Goal: Transaction & Acquisition: Subscribe to service/newsletter

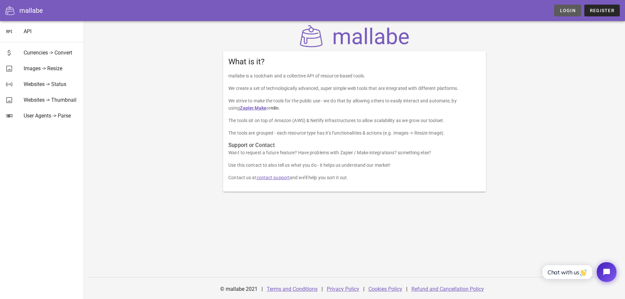
click at [570, 11] on span "Login" at bounding box center [567, 10] width 16 height 5
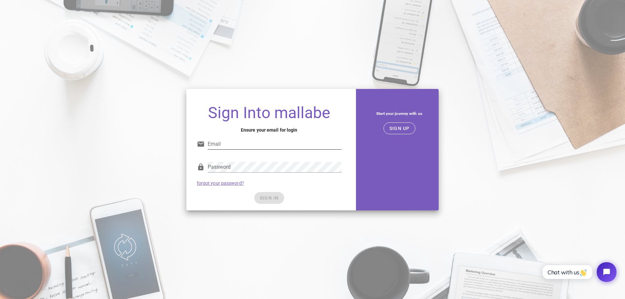
click at [252, 146] on input "Email" at bounding box center [275, 144] width 134 height 10
type input "[EMAIL_ADDRESS][DOMAIN_NAME]"
click at [278, 198] on span "SIGN IN" at bounding box center [268, 197] width 19 height 5
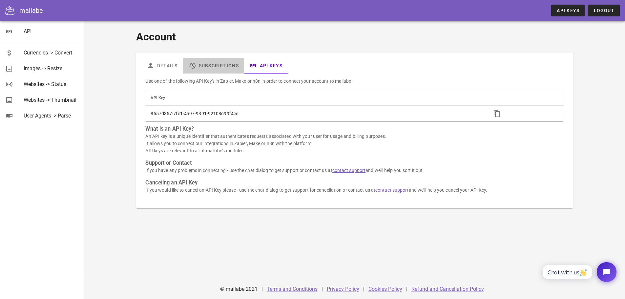
click at [211, 65] on link "Subscriptions" at bounding box center [213, 66] width 61 height 16
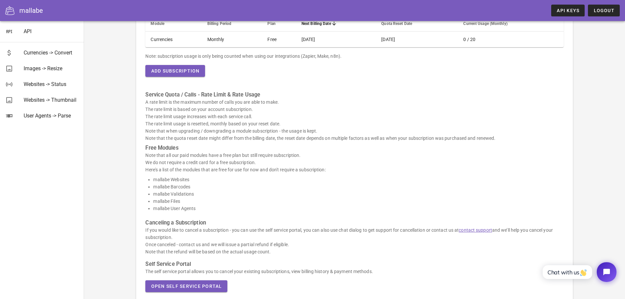
scroll to position [98, 0]
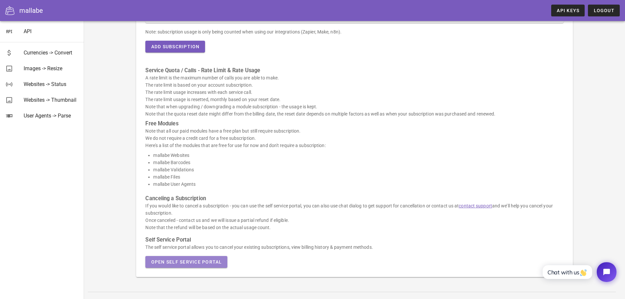
click at [201, 259] on span "Open Self Service Portal" at bounding box center [186, 261] width 71 height 5
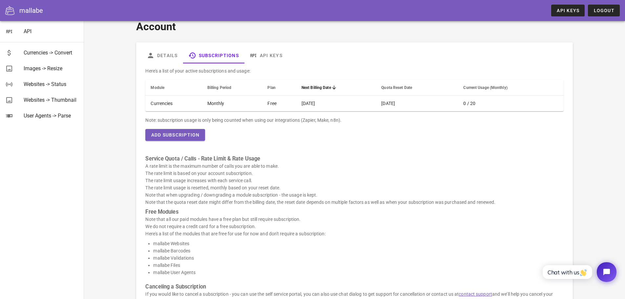
scroll to position [0, 0]
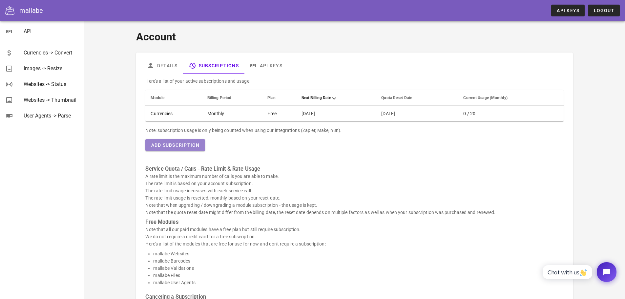
click at [178, 148] on button "Add Subscription" at bounding box center [174, 145] width 59 height 12
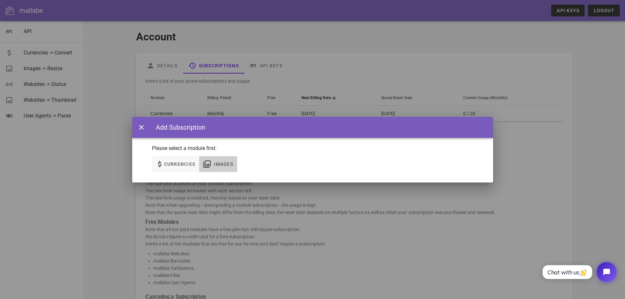
click at [223, 163] on span "Images" at bounding box center [224, 163] width 20 height 5
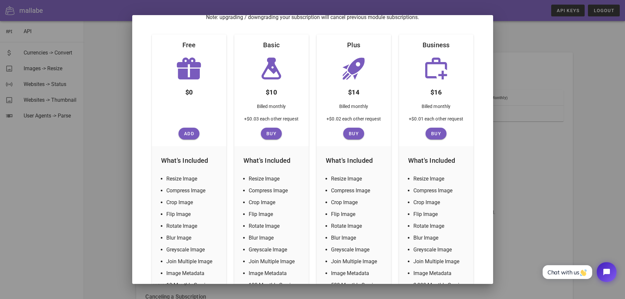
scroll to position [98, 0]
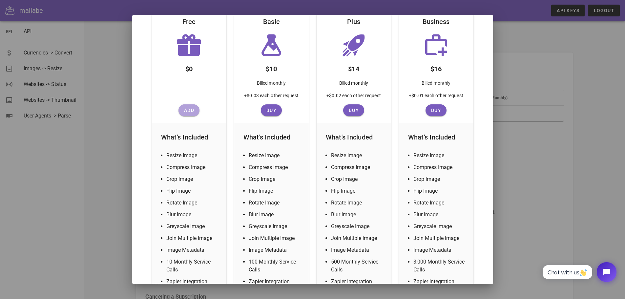
click at [185, 110] on span "Add" at bounding box center [189, 110] width 16 height 5
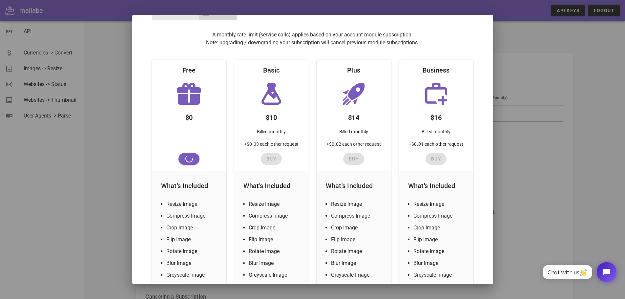
scroll to position [33, 0]
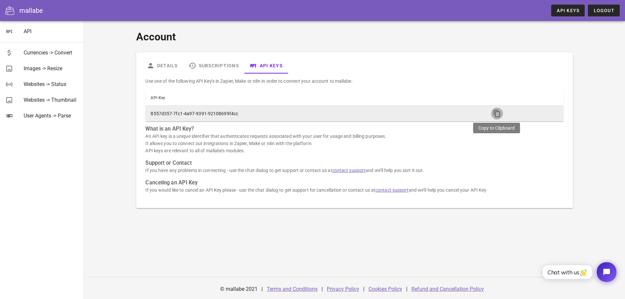
click at [498, 116] on icon "button" at bounding box center [497, 114] width 8 height 8
click at [496, 111] on icon "button" at bounding box center [497, 114] width 8 height 8
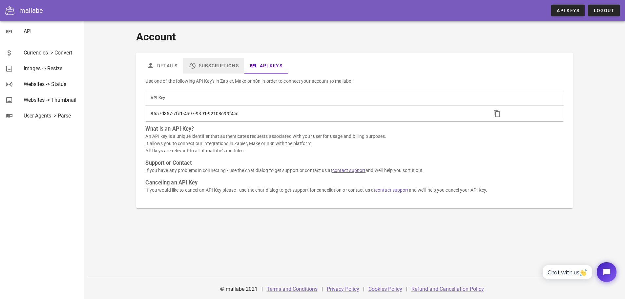
click at [210, 66] on link "Subscriptions" at bounding box center [213, 66] width 61 height 16
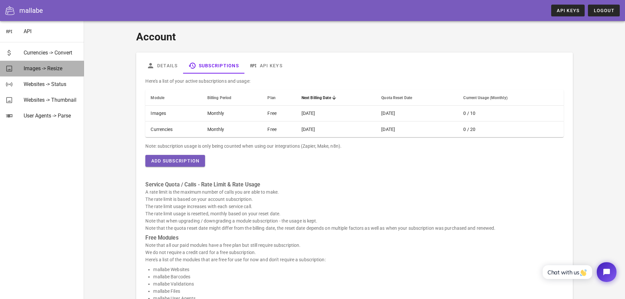
click at [48, 71] on div "Images -> Resize" at bounding box center [51, 68] width 55 height 6
